Goal: Task Accomplishment & Management: Manage account settings

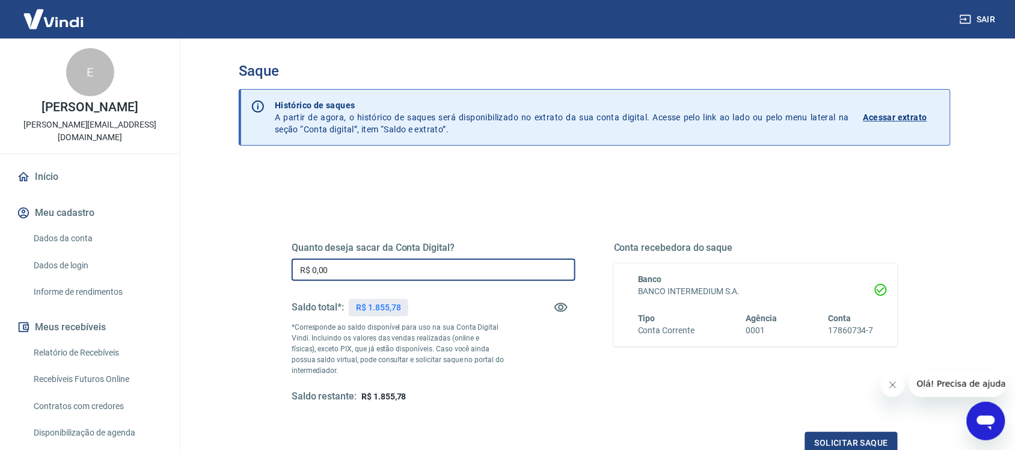
click at [393, 276] on input "R$ 0,00" at bounding box center [434, 270] width 284 height 22
type input "R$ 1.855,78"
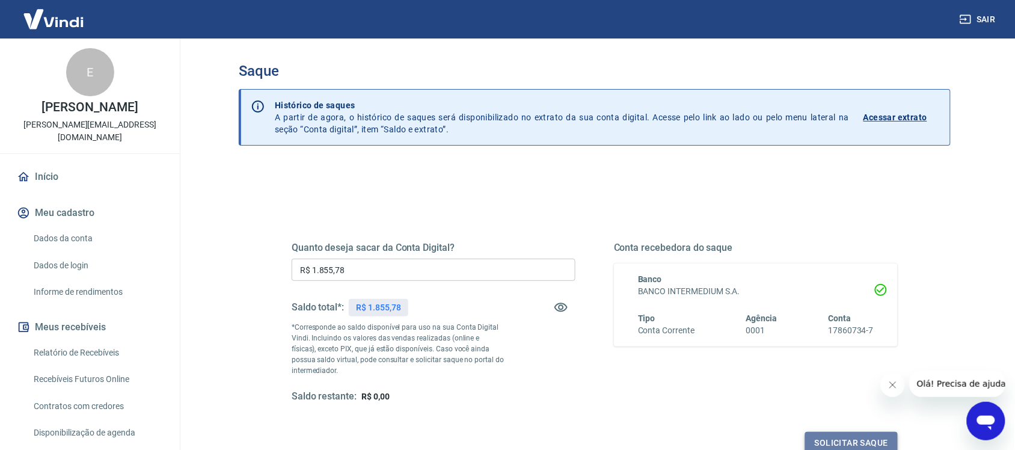
click at [858, 438] on button "Solicitar saque" at bounding box center [851, 443] width 93 height 22
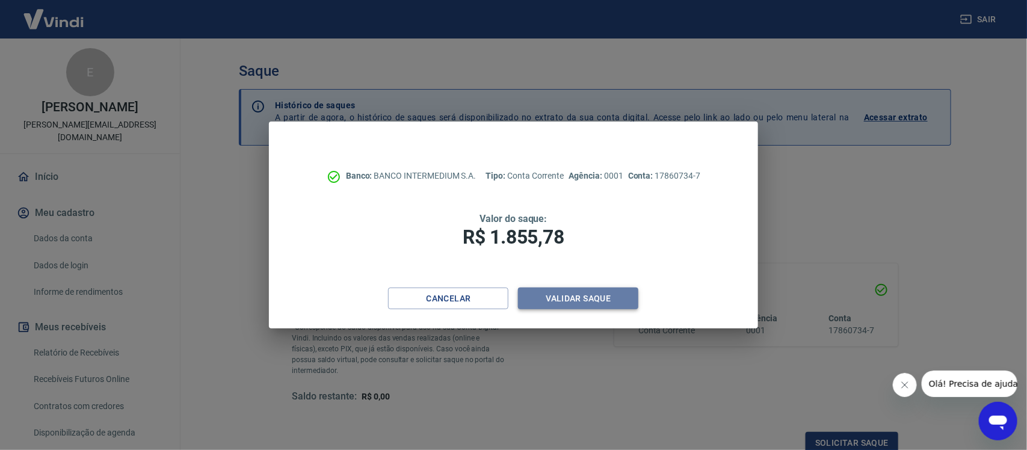
click at [627, 298] on button "Validar saque" at bounding box center [578, 299] width 120 height 22
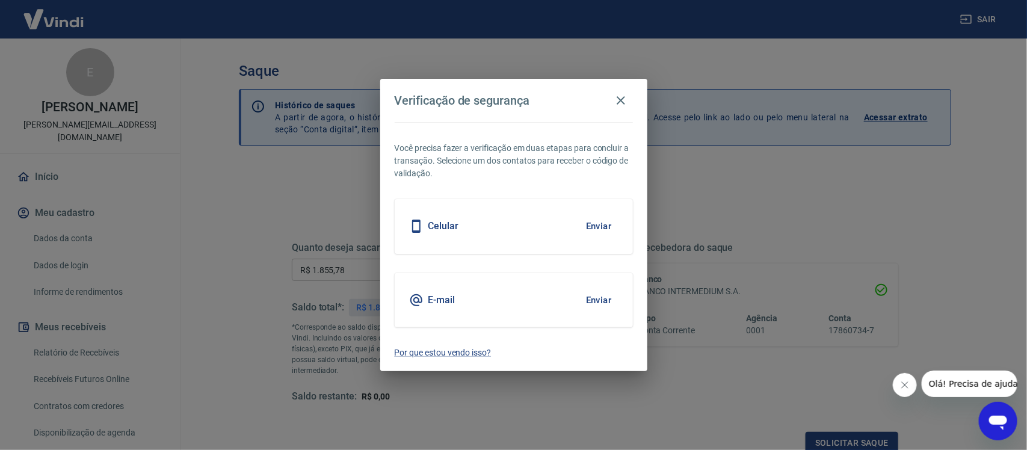
scroll to position [4, 0]
click at [603, 306] on button "Enviar" at bounding box center [598, 300] width 39 height 25
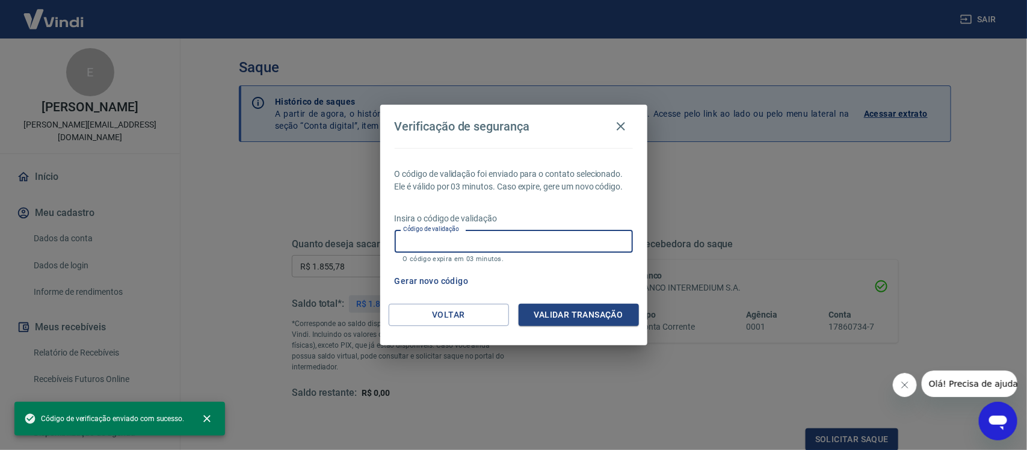
click at [573, 244] on input "Código de validação" at bounding box center [514, 241] width 238 height 22
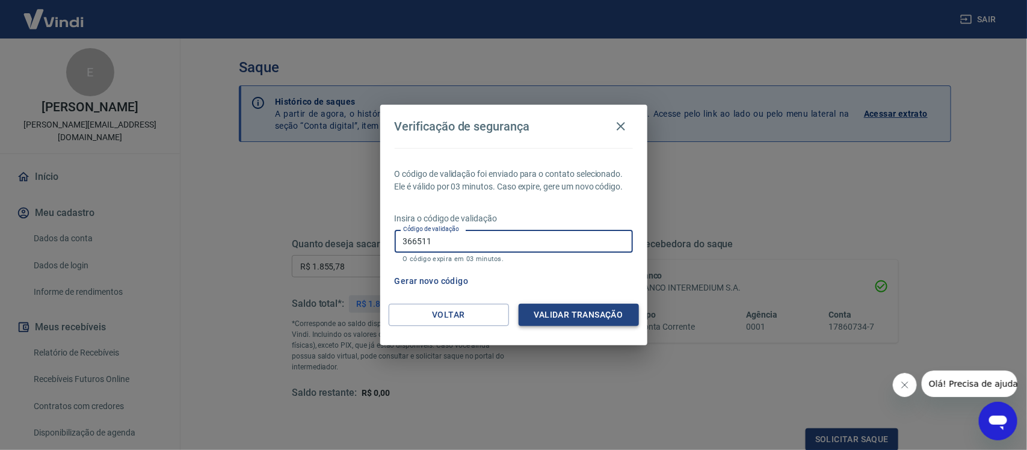
type input "366511"
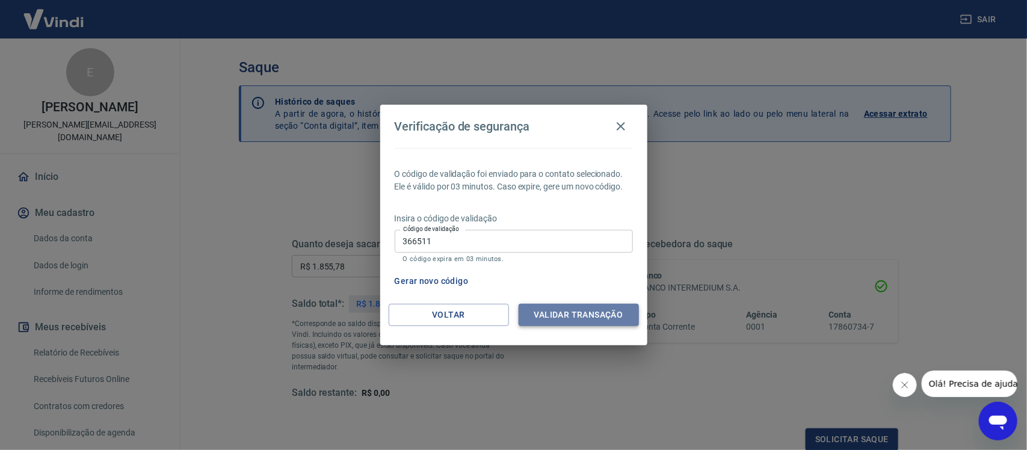
click at [600, 310] on button "Validar transação" at bounding box center [579, 315] width 120 height 22
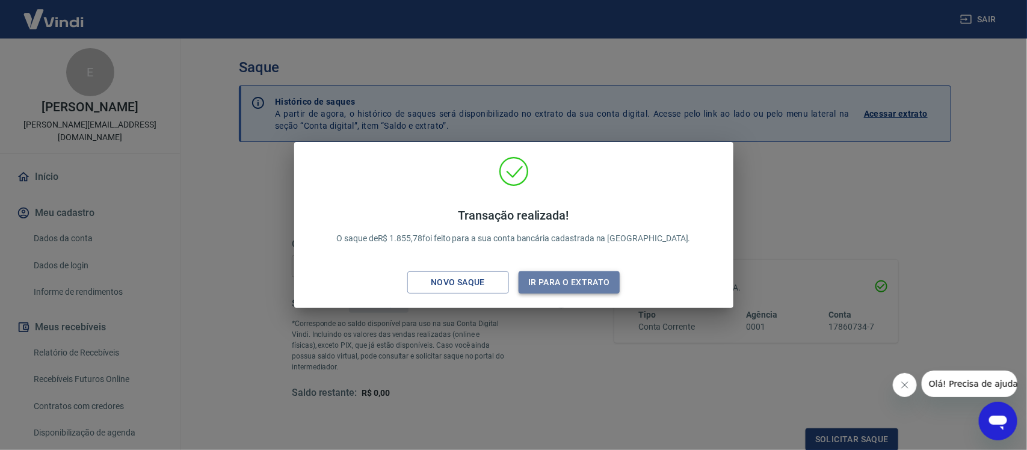
click at [566, 275] on button "Ir para o extrato" at bounding box center [570, 282] width 102 height 22
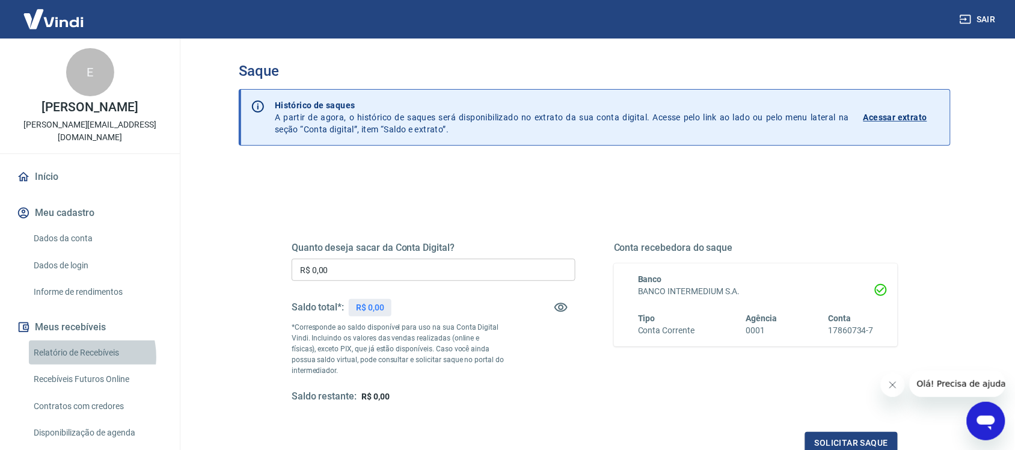
click at [77, 356] on link "Relatório de Recebíveis" at bounding box center [97, 352] width 137 height 25
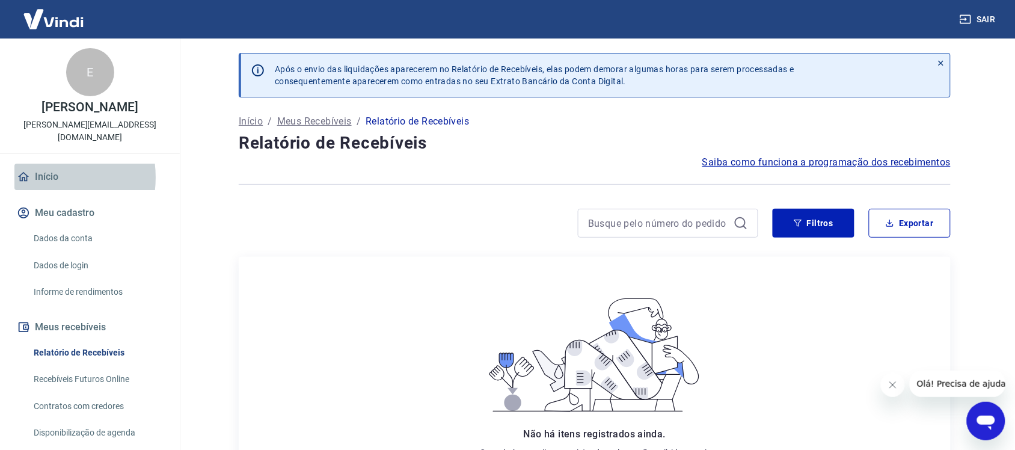
click at [42, 177] on link "Início" at bounding box center [89, 177] width 151 height 26
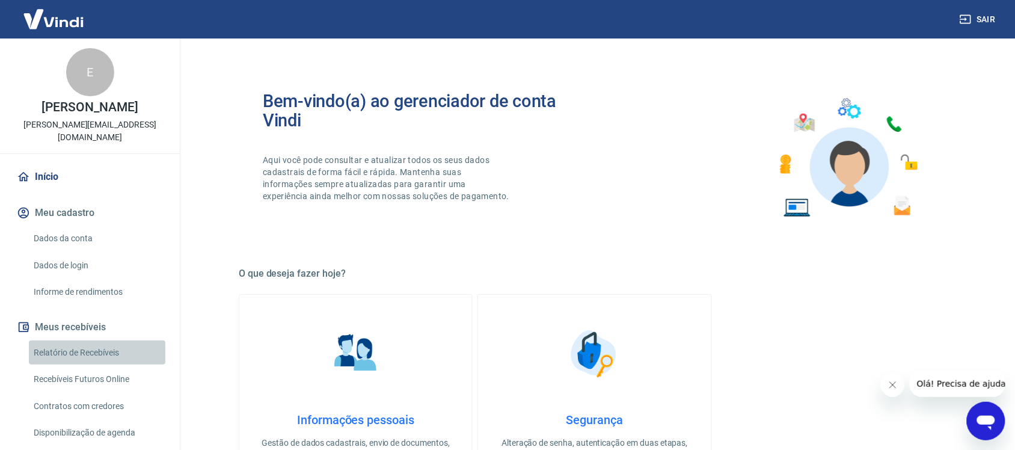
click at [98, 350] on link "Relatório de Recebíveis" at bounding box center [97, 352] width 137 height 25
